Goal: Find specific page/section

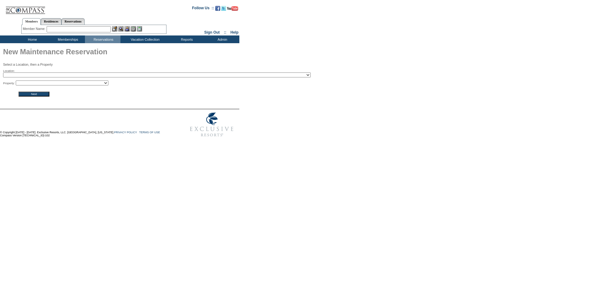
click at [90, 77] on select "2024 The Founders Cup - Eden Club Founders Cup 2025 [US_STATE] [GEOGRAPHIC_DATA…" at bounding box center [156, 75] width 307 height 5
select select "11"
click at [3, 73] on select "2024 The Founders Cup - Eden Club Founders Cup 2025 [US_STATE] [GEOGRAPHIC_DATA…" at bounding box center [156, 75] width 307 height 5
click at [42, 95] on input "Next" at bounding box center [34, 94] width 31 height 5
